Goal: Find specific fact: Find specific fact

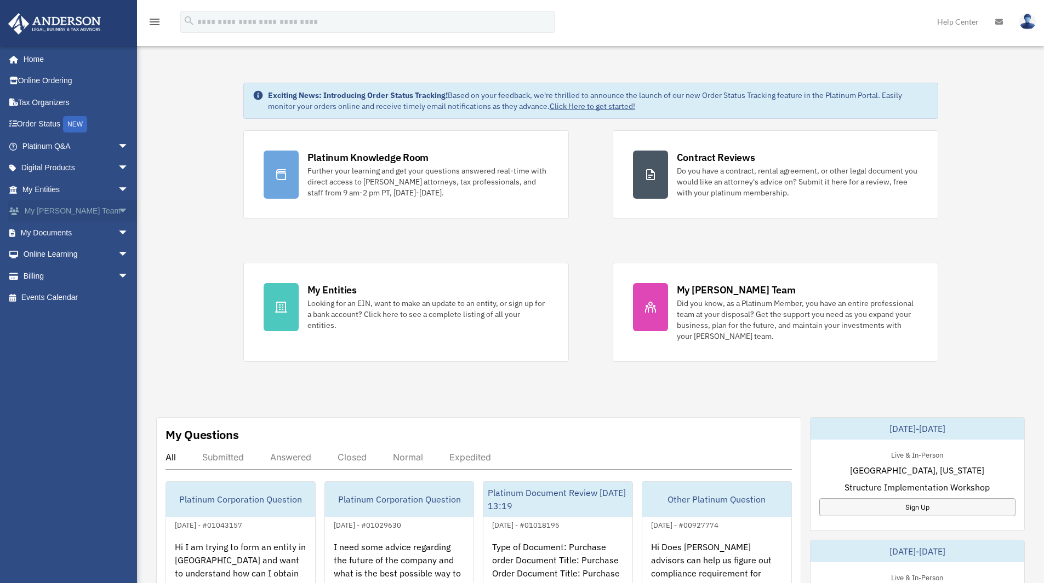
click at [76, 205] on link "My Anderson Team arrow_drop_down" at bounding box center [77, 212] width 138 height 22
click at [62, 192] on link "My Entities arrow_drop_down" at bounding box center [77, 190] width 138 height 22
click at [50, 191] on link "My Entities arrow_drop_down" at bounding box center [77, 190] width 138 height 22
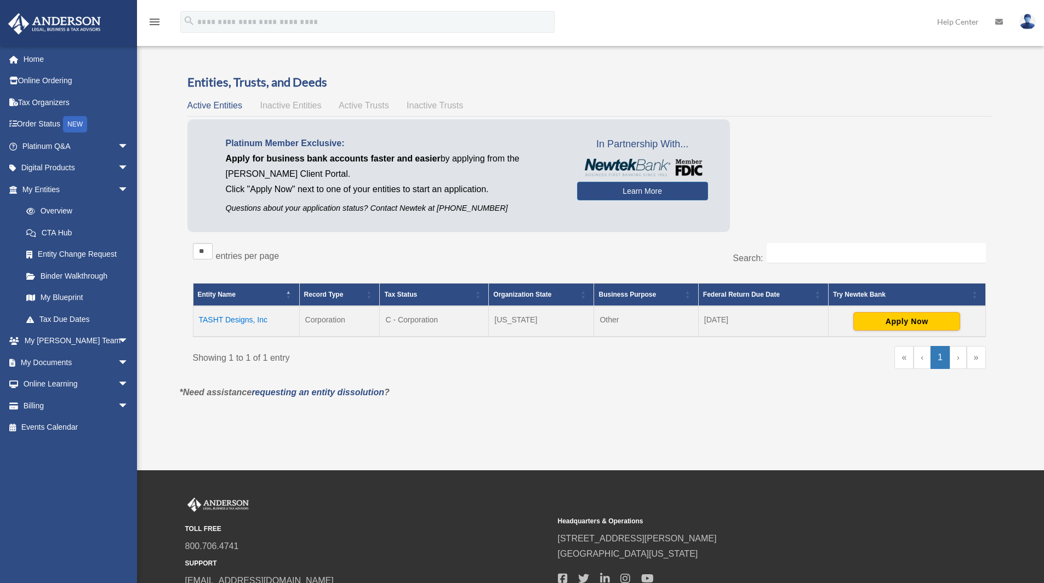
click at [246, 316] on td "TASHT Designs, Inc" at bounding box center [246, 321] width 106 height 31
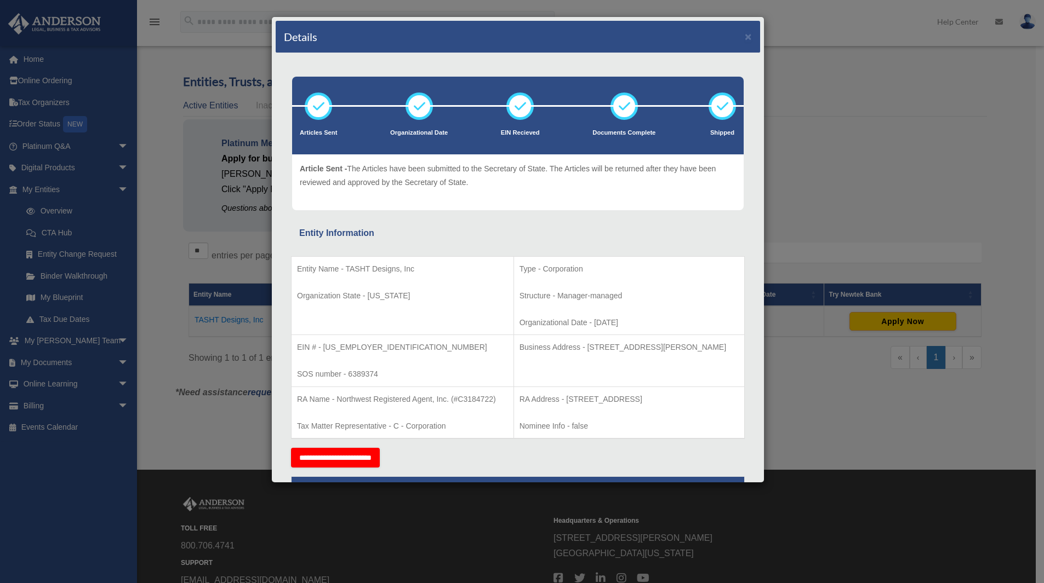
click at [340, 348] on p "EIN # - [US_EMPLOYER_IDENTIFICATION_NUMBER]" at bounding box center [402, 348] width 211 height 14
drag, startPoint x: 324, startPoint y: 347, endPoint x: 365, endPoint y: 346, distance: 41.6
click at [365, 346] on p "EIN # - [US_EMPLOYER_IDENTIFICATION_NUMBER]" at bounding box center [402, 348] width 211 height 14
copy p "[US_EMPLOYER_IDENTIFICATION_NUMBER]"
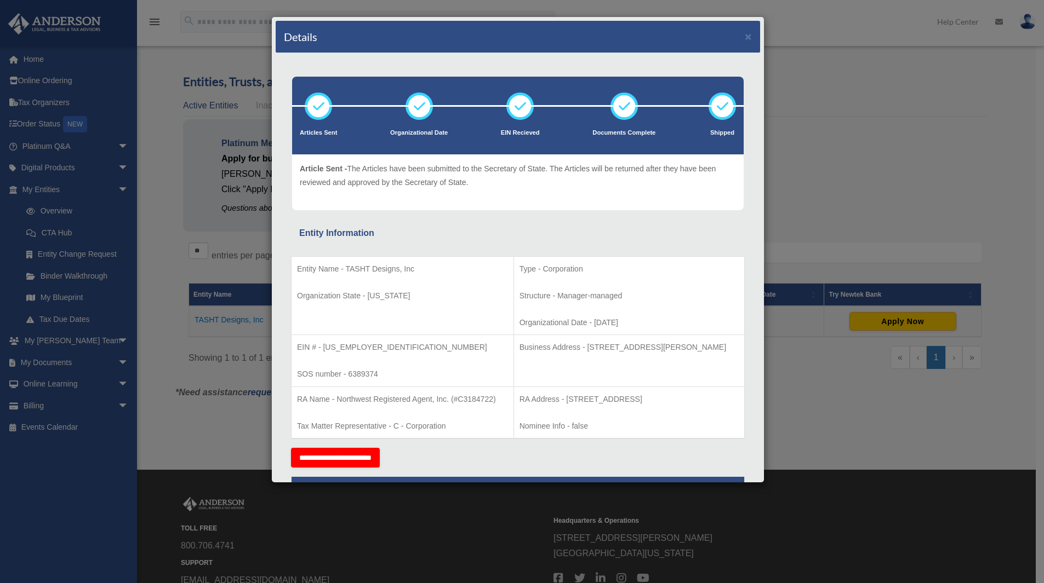
click at [568, 346] on p "Business Address - [STREET_ADDRESS][PERSON_NAME]" at bounding box center [628, 348] width 219 height 14
drag, startPoint x: 568, startPoint y: 346, endPoint x: 656, endPoint y: 347, distance: 88.8
click at [656, 347] on p "Business Address - [STREET_ADDRESS][PERSON_NAME]" at bounding box center [628, 348] width 219 height 14
copy p "[STREET_ADDRESS][PERSON_NAME]"
click at [535, 377] on td "Business Address - [STREET_ADDRESS][PERSON_NAME]" at bounding box center [628, 361] width 231 height 52
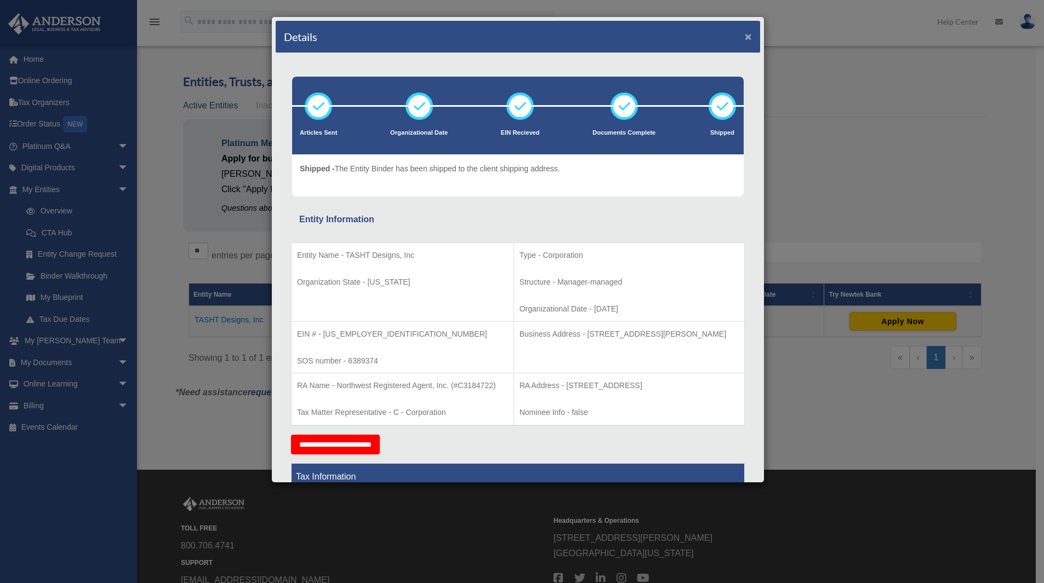
click at [744, 38] on button "×" at bounding box center [747, 37] width 7 height 12
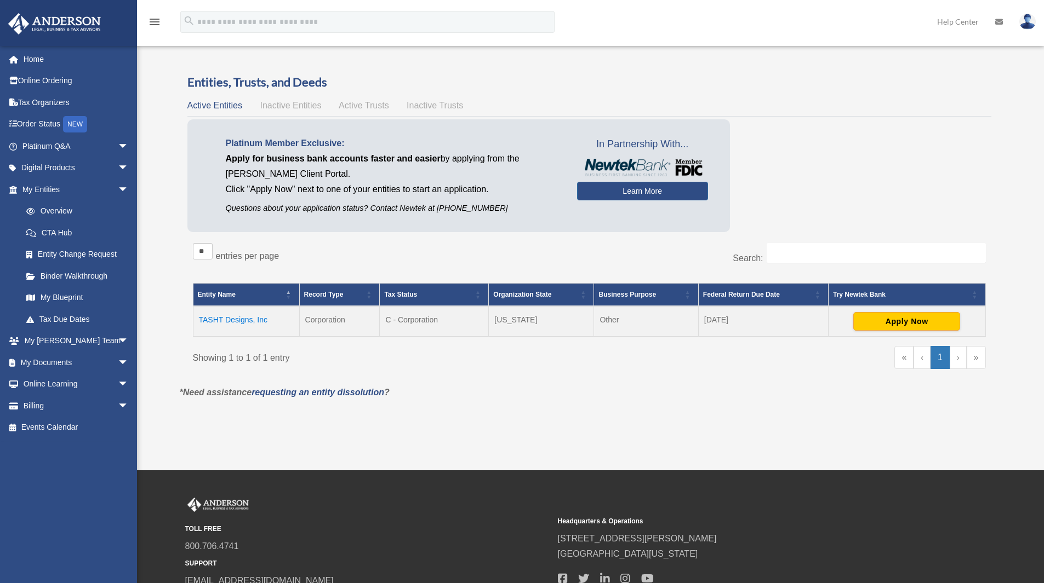
click at [477, 245] on div "** ** ** *** entries per page" at bounding box center [387, 256] width 388 height 27
click at [234, 318] on td "TASHT Designs, Inc" at bounding box center [246, 321] width 106 height 31
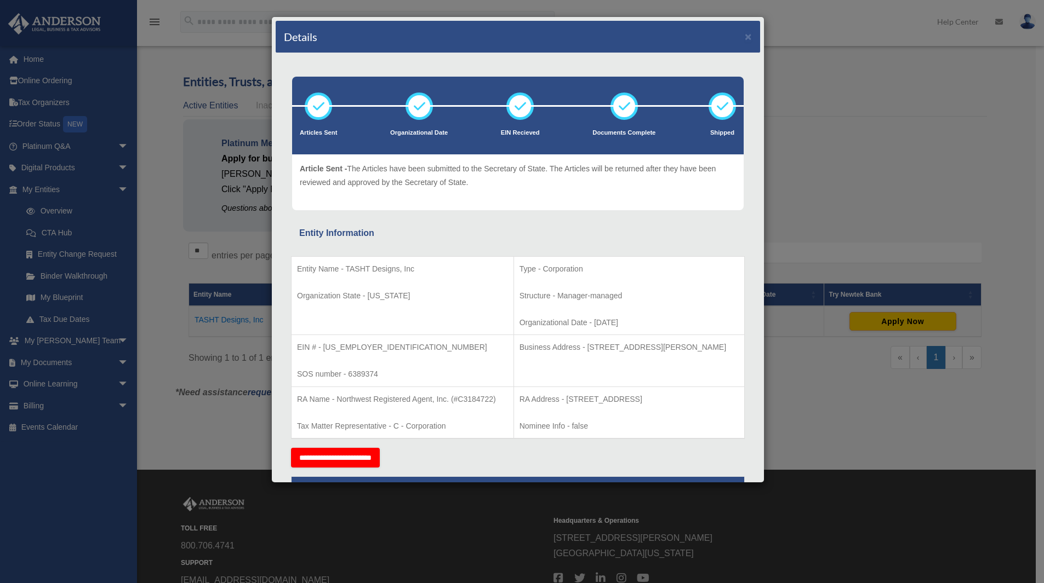
click at [839, 195] on div "Details × Articles Sent Organizational Date" at bounding box center [522, 291] width 1044 height 583
